Goal: Information Seeking & Learning: Check status

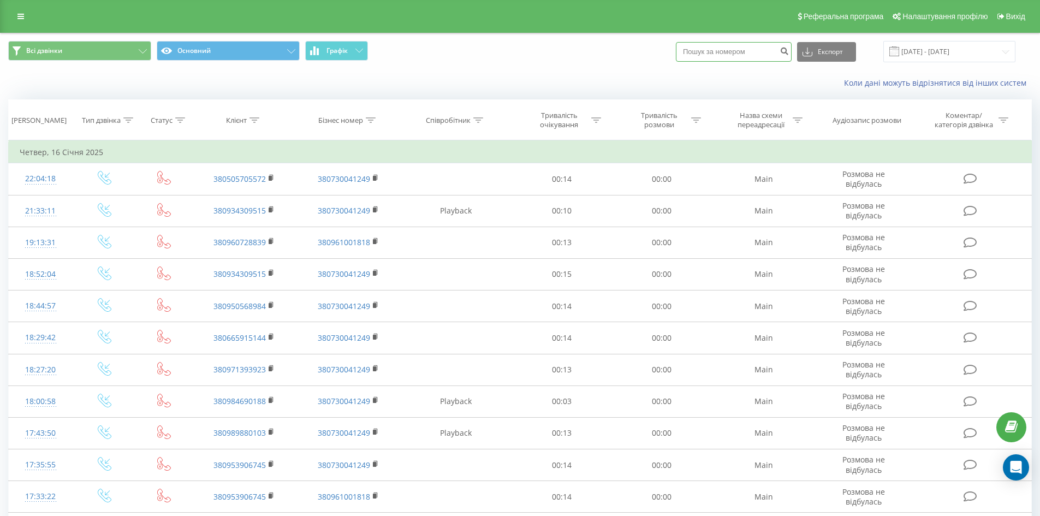
click at [731, 49] on input at bounding box center [734, 52] width 116 height 20
paste input "[PHONE_NUMBER]"
type input "[PHONE_NUMBER]"
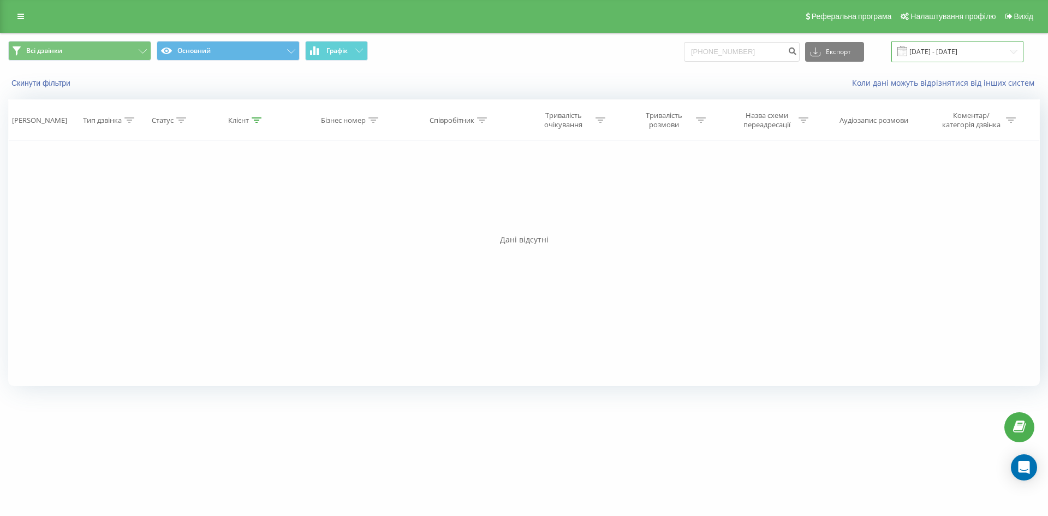
click at [938, 49] on input "[DATE] - [DATE]" at bounding box center [958, 51] width 132 height 21
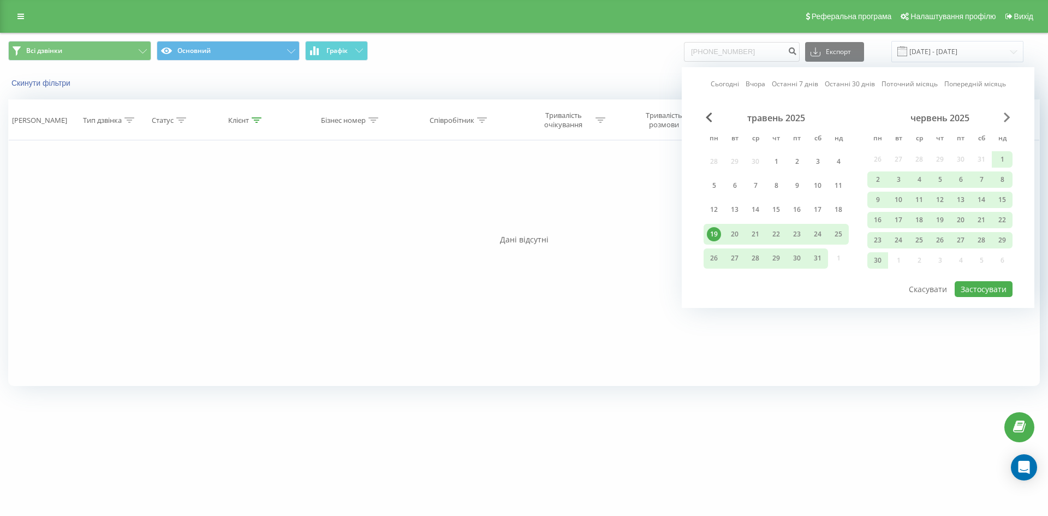
click at [1004, 120] on span "Next Month" at bounding box center [1007, 117] width 7 height 10
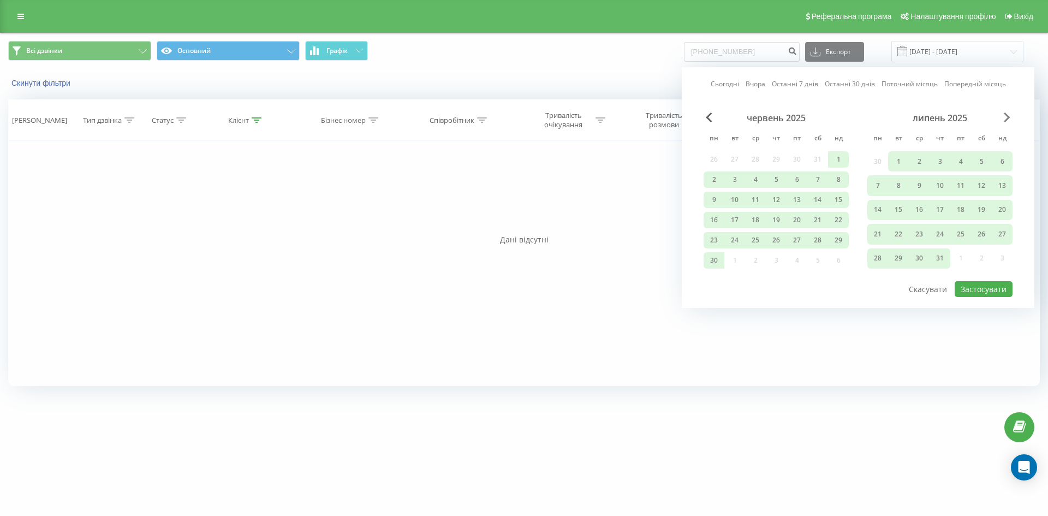
click at [1004, 120] on span "Next Month" at bounding box center [1007, 117] width 7 height 10
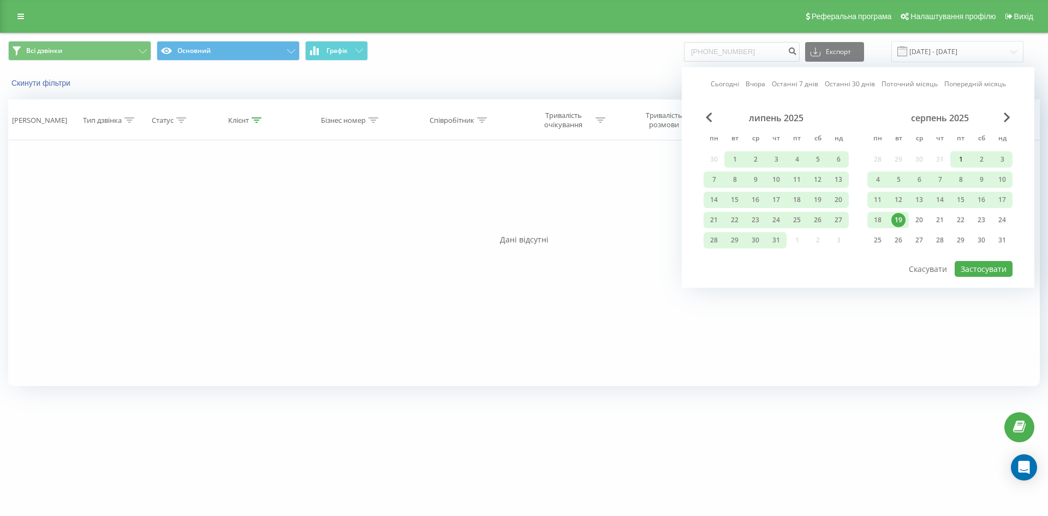
click at [961, 162] on div "1" at bounding box center [961, 159] width 14 height 14
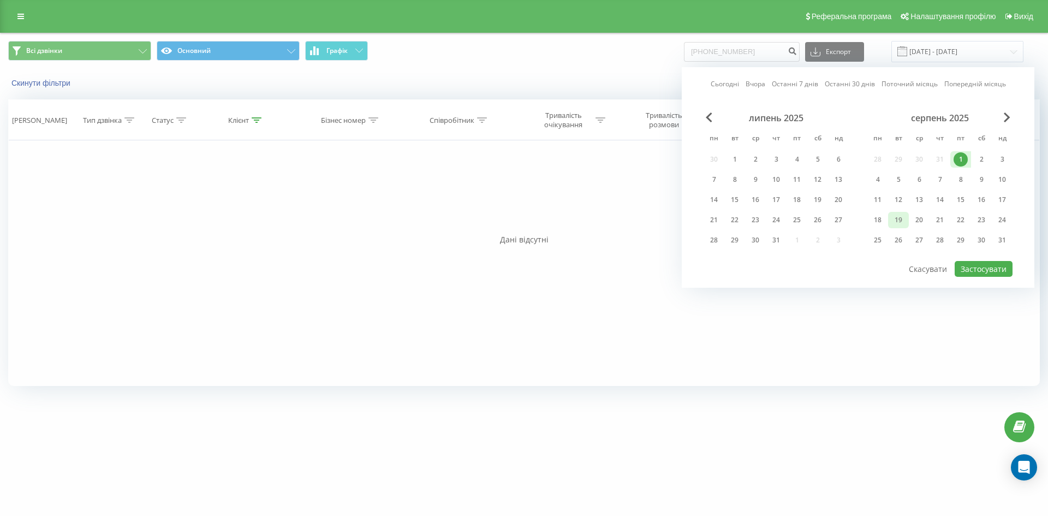
click at [896, 226] on div "19" at bounding box center [899, 220] width 14 height 14
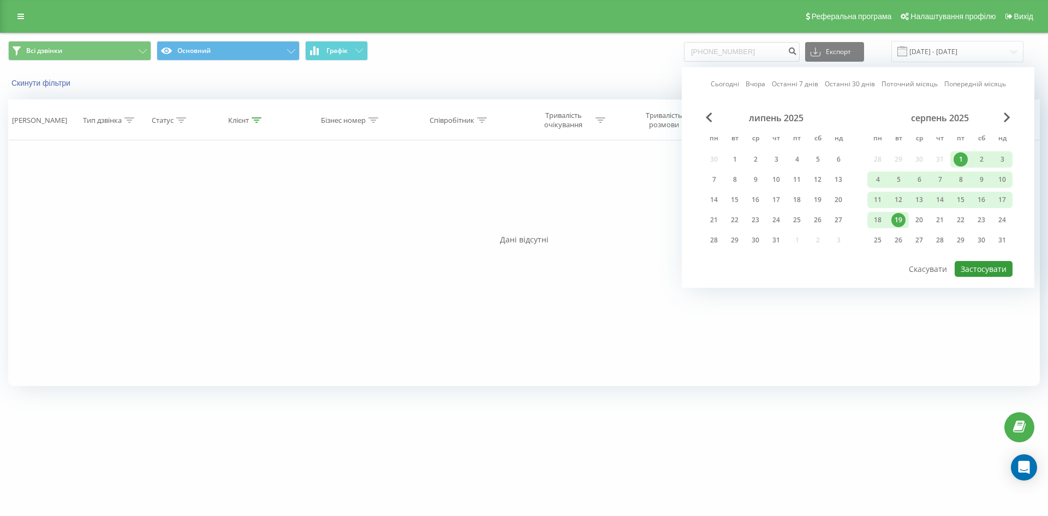
click at [969, 271] on button "Застосувати" at bounding box center [984, 269] width 58 height 16
type input "01.08.2025 - 19.08.2025"
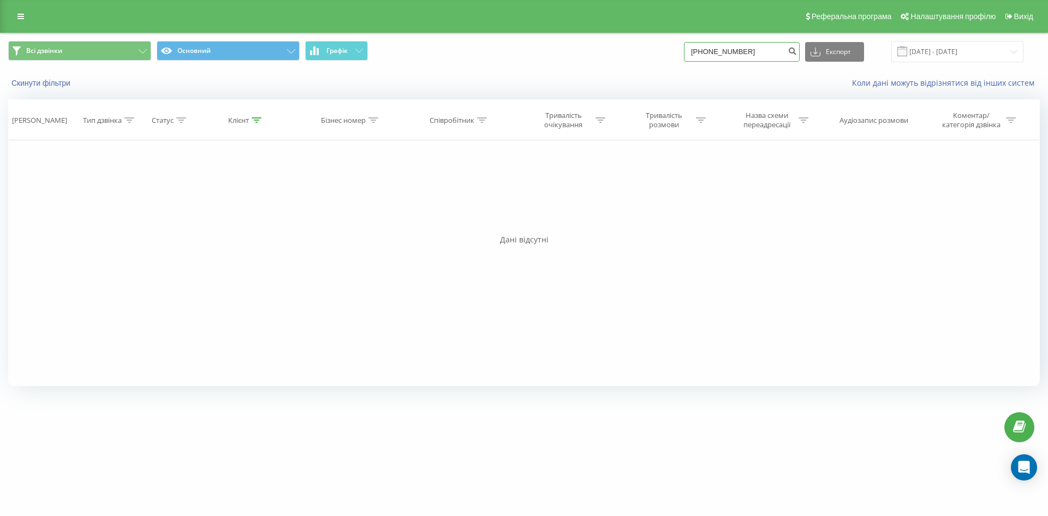
click at [768, 53] on input "[PHONE_NUMBER]" at bounding box center [742, 52] width 116 height 20
